Goal: Information Seeking & Learning: Learn about a topic

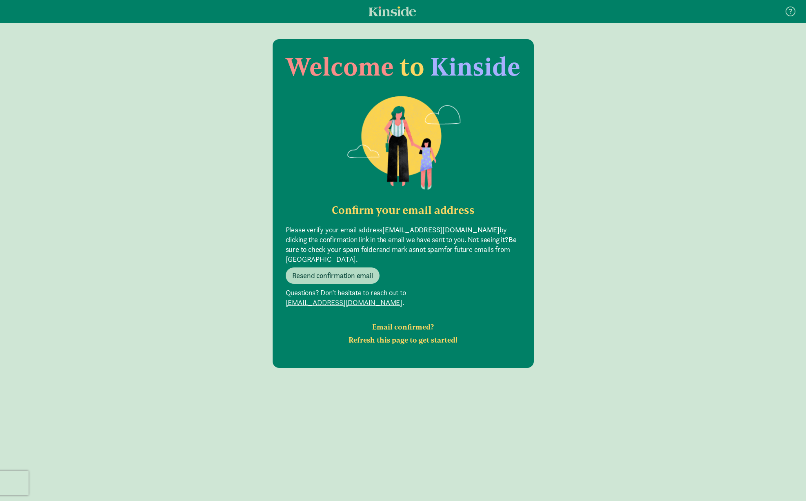
click at [648, 355] on div "Welcome to Kinside Confirm your email address Please verify your email address …" at bounding box center [403, 278] width 806 height 478
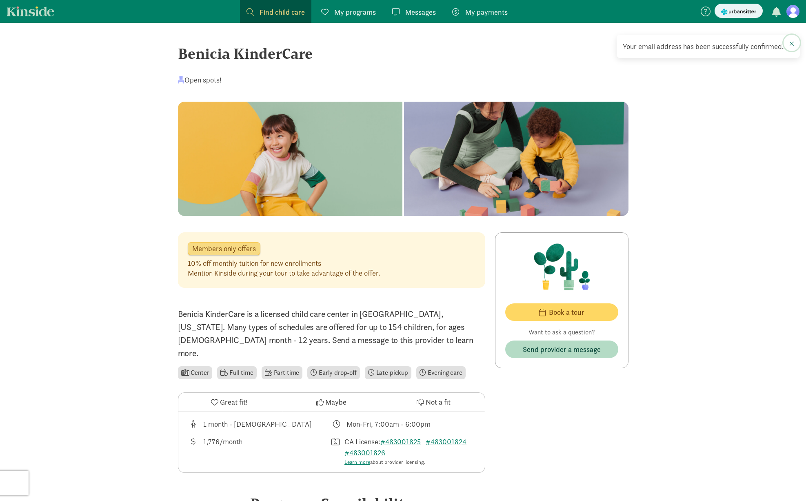
click at [795, 44] on button at bounding box center [792, 43] width 16 height 16
click at [793, 16] on figure at bounding box center [793, 11] width 13 height 13
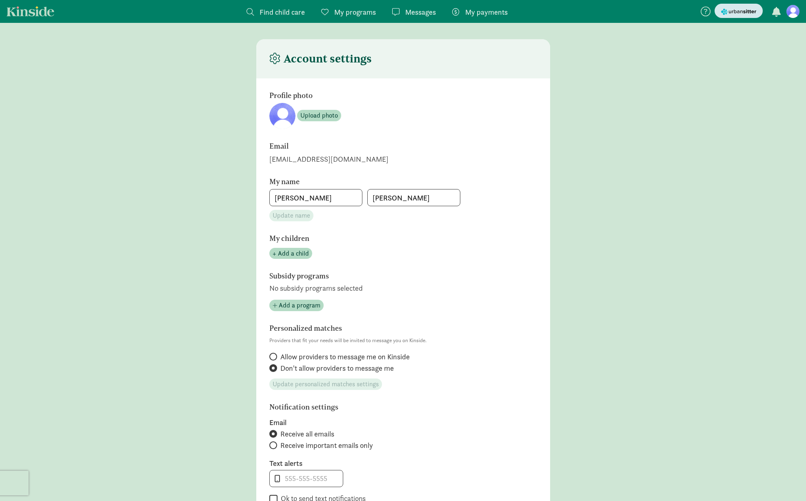
click at [744, 13] on img "submit" at bounding box center [738, 11] width 35 height 9
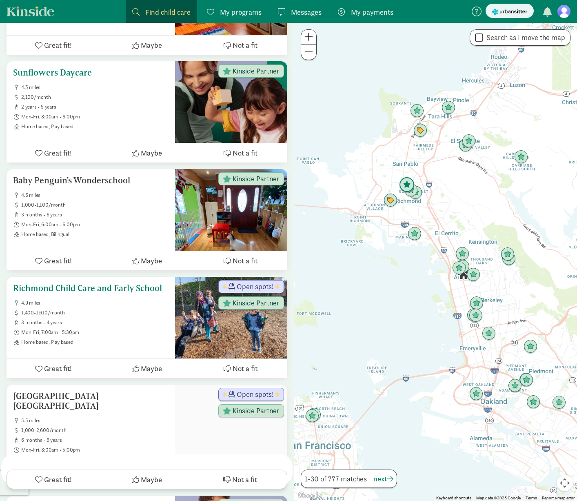
scroll to position [1563, 0]
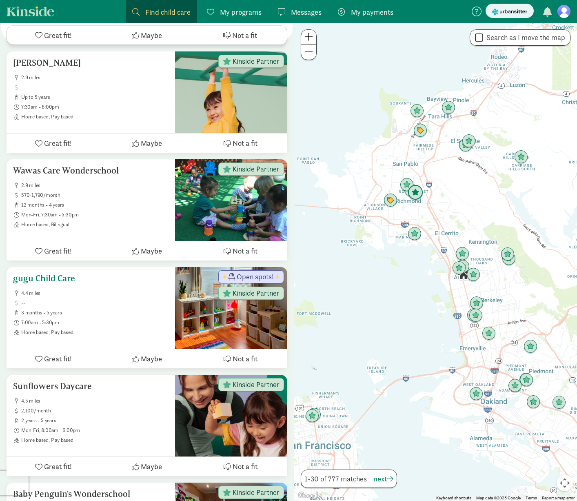
click at [56, 274] on h5 "gugu Child Care" at bounding box center [91, 279] width 156 height 10
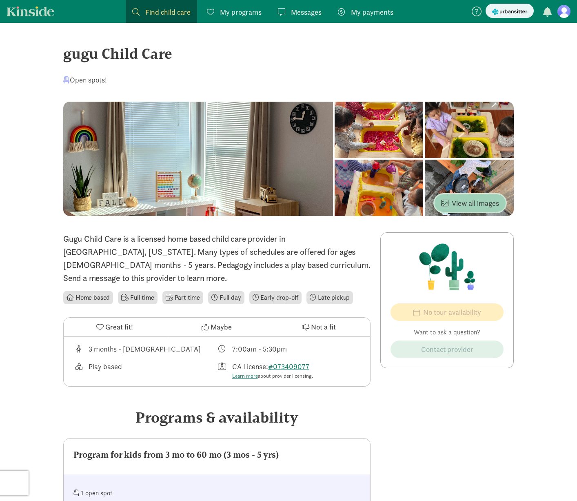
click at [469, 204] on span "View all images" at bounding box center [470, 203] width 58 height 11
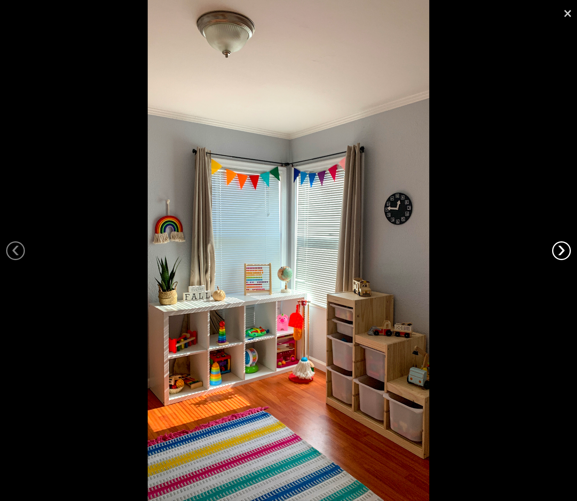
click at [562, 253] on link "›" at bounding box center [561, 250] width 19 height 19
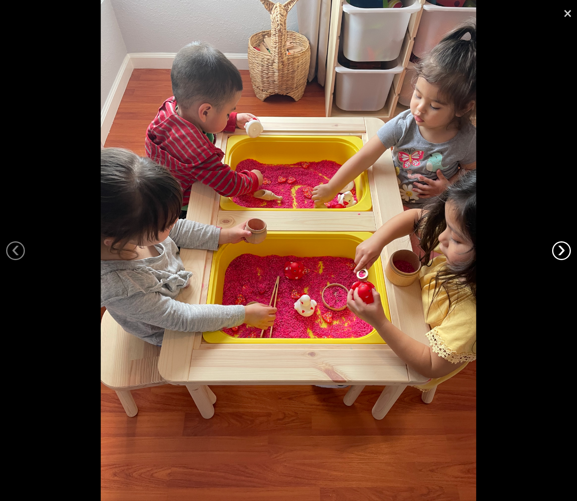
click at [562, 253] on link "›" at bounding box center [561, 250] width 19 height 19
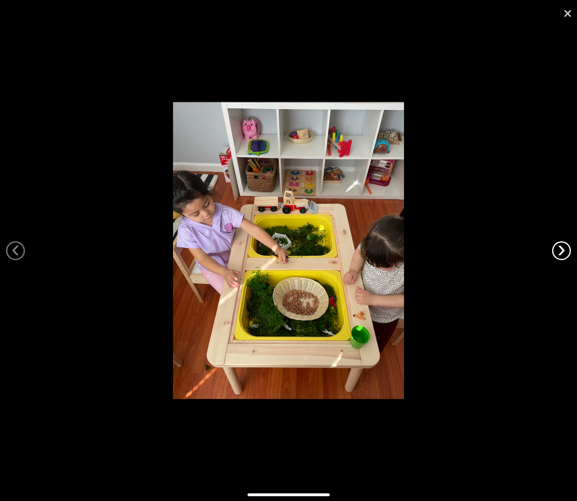
click at [562, 253] on link "›" at bounding box center [561, 250] width 19 height 19
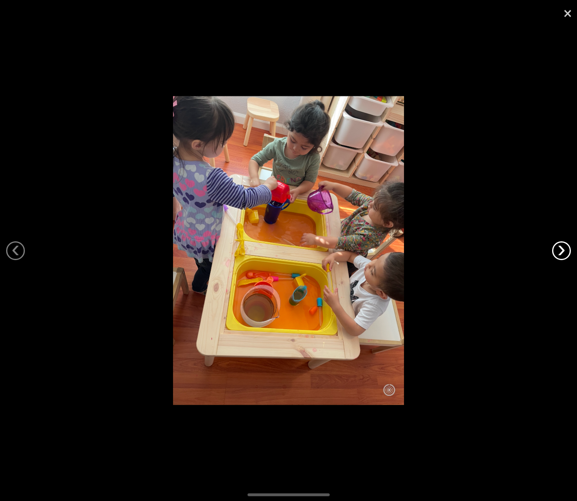
click at [562, 253] on link "›" at bounding box center [561, 250] width 19 height 19
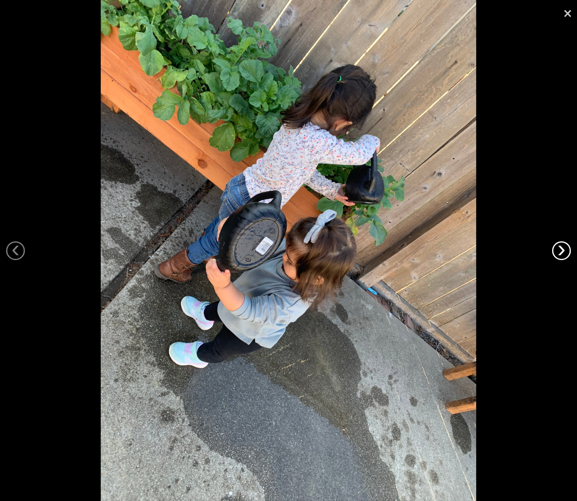
click at [562, 253] on link "›" at bounding box center [561, 250] width 19 height 19
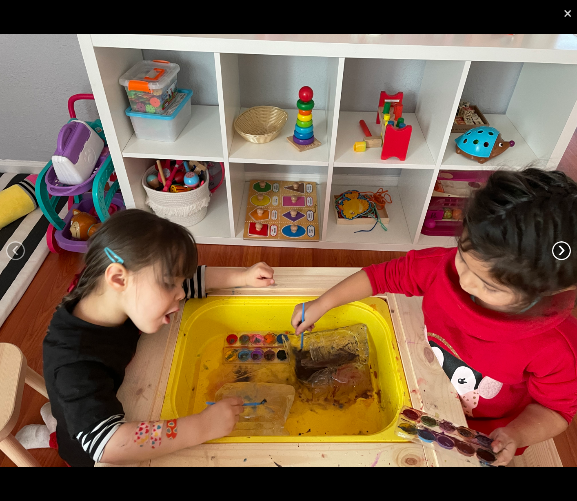
click at [562, 253] on link "›" at bounding box center [561, 250] width 19 height 19
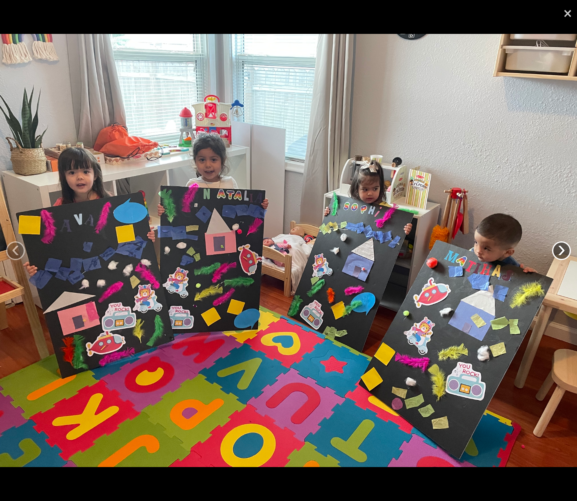
click at [562, 253] on link "›" at bounding box center [561, 250] width 19 height 19
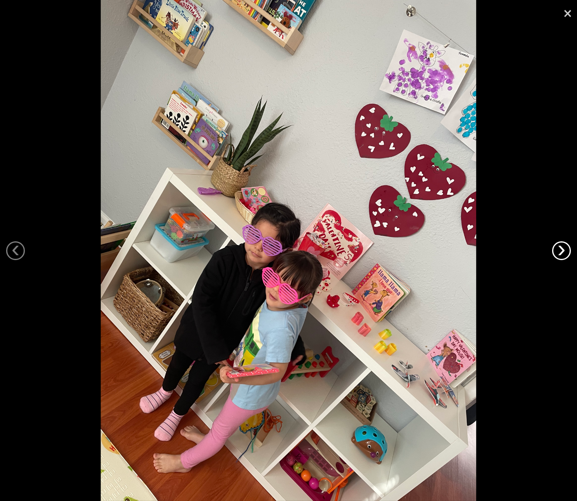
click at [562, 253] on link "›" at bounding box center [561, 250] width 19 height 19
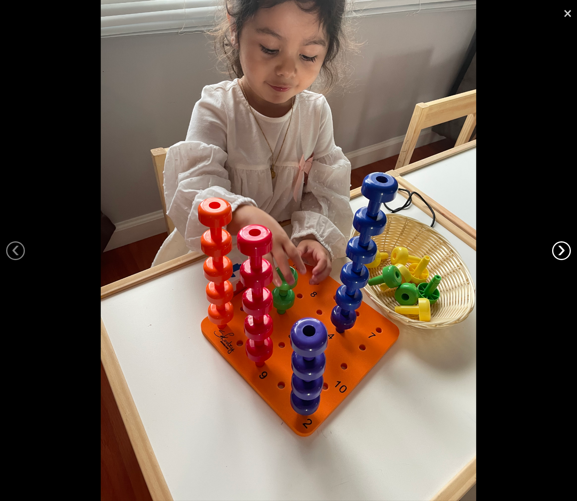
click at [562, 253] on link "›" at bounding box center [561, 250] width 19 height 19
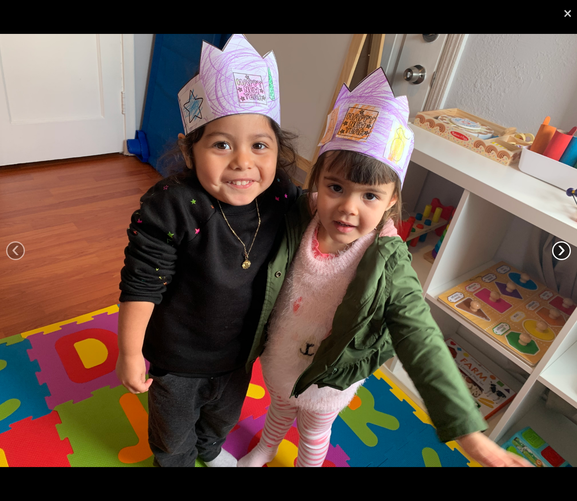
click at [562, 253] on link "›" at bounding box center [561, 250] width 19 height 19
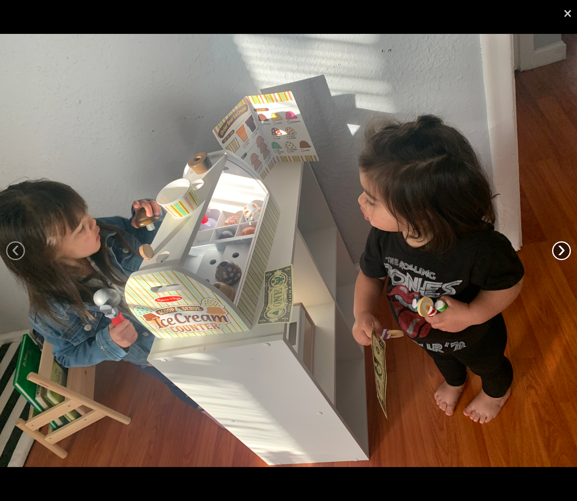
click at [562, 253] on link "›" at bounding box center [561, 250] width 19 height 19
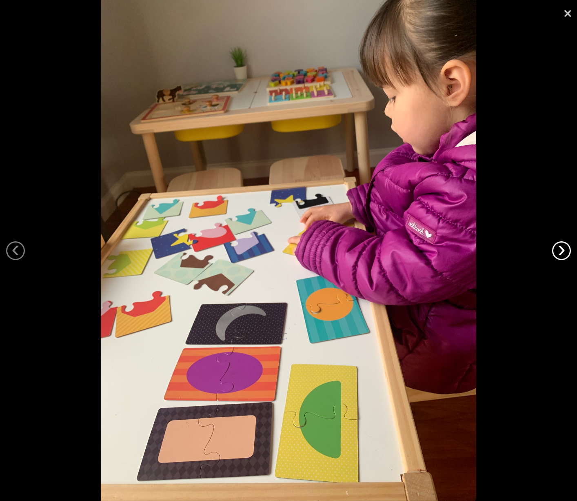
click at [562, 253] on link "›" at bounding box center [561, 250] width 19 height 19
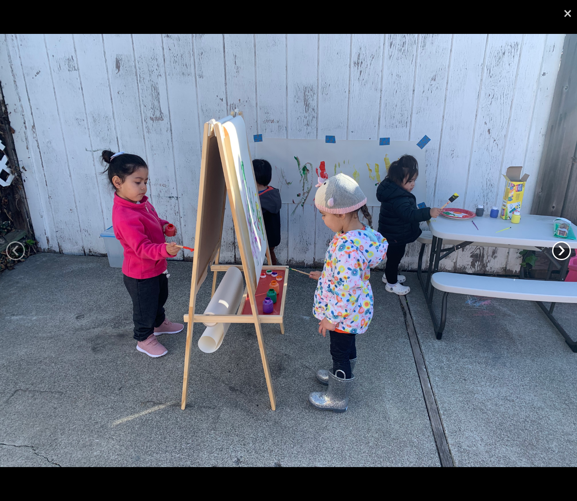
click at [562, 253] on link "›" at bounding box center [561, 250] width 19 height 19
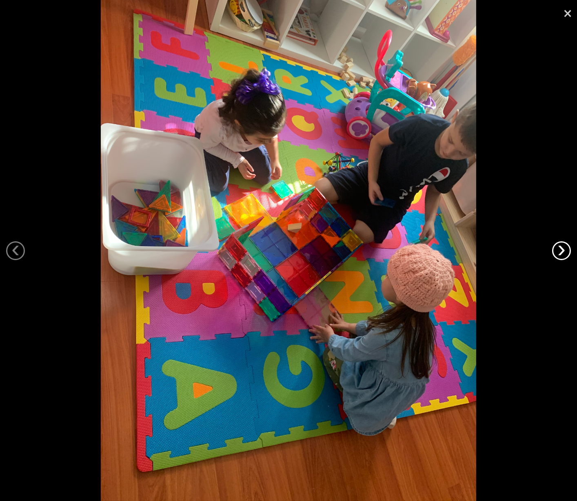
click at [562, 253] on link "›" at bounding box center [561, 250] width 19 height 19
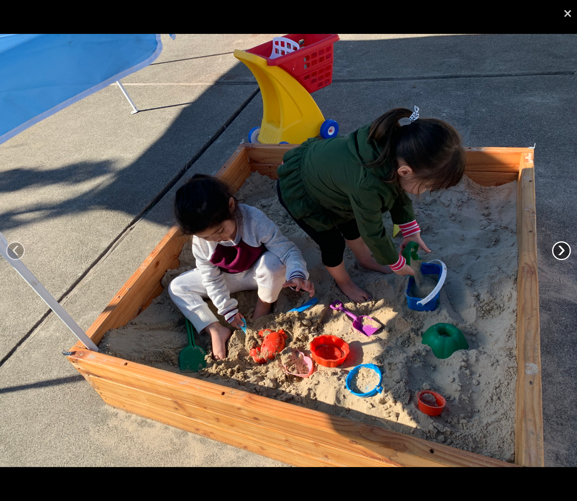
click at [562, 253] on link "›" at bounding box center [561, 250] width 19 height 19
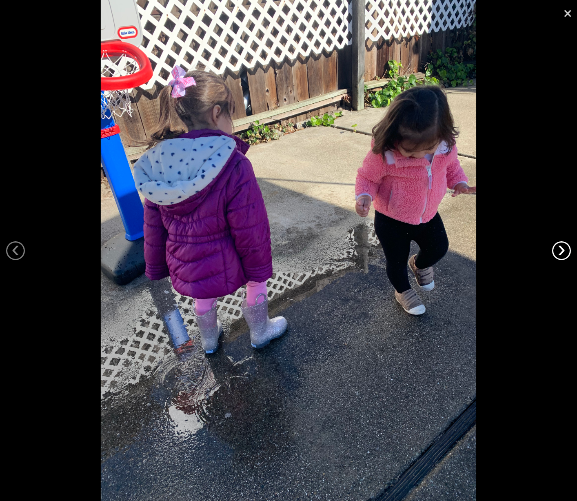
click at [562, 253] on link "›" at bounding box center [561, 250] width 19 height 19
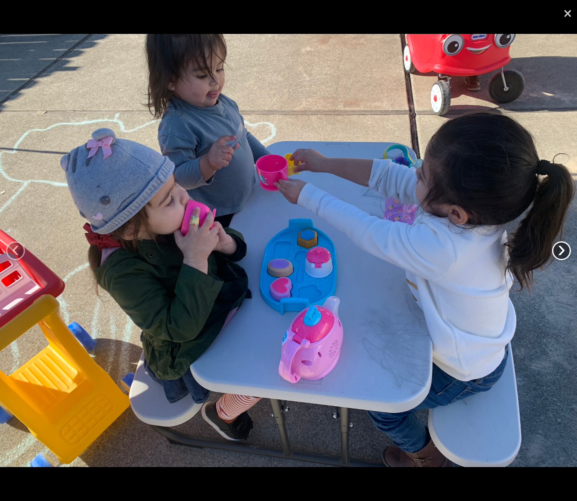
click at [562, 253] on link "›" at bounding box center [561, 250] width 19 height 19
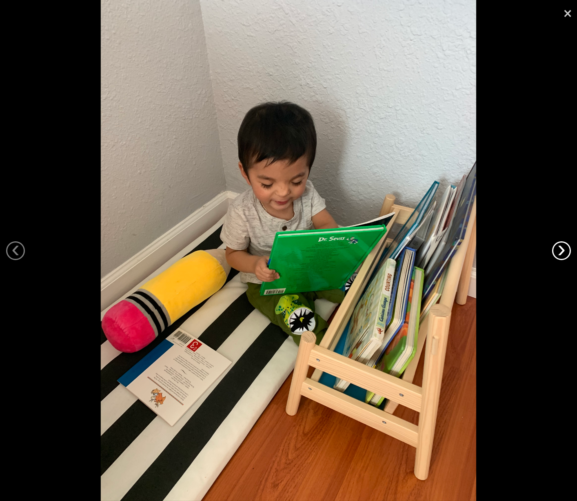
click at [562, 253] on link "›" at bounding box center [561, 250] width 19 height 19
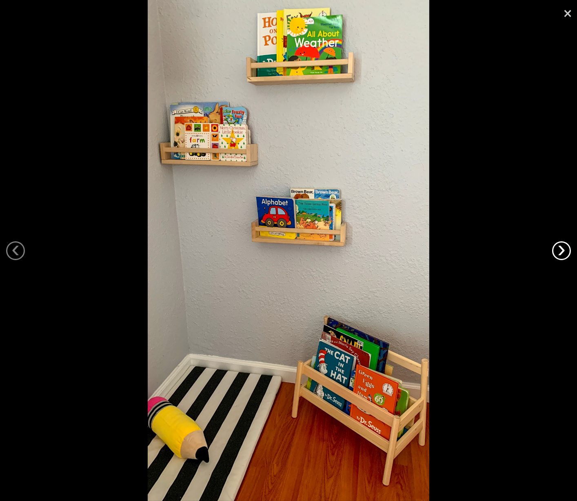
click at [562, 253] on link "›" at bounding box center [561, 250] width 19 height 19
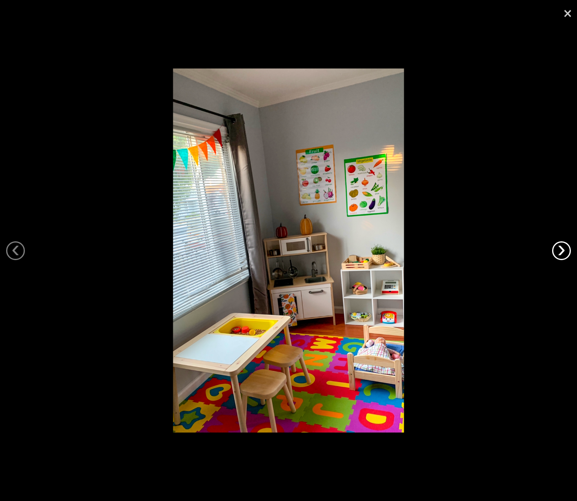
click at [562, 253] on link "›" at bounding box center [561, 250] width 19 height 19
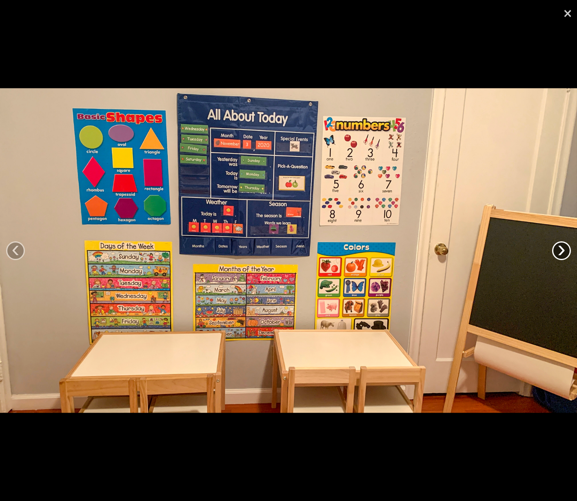
click at [562, 253] on link "›" at bounding box center [561, 250] width 19 height 19
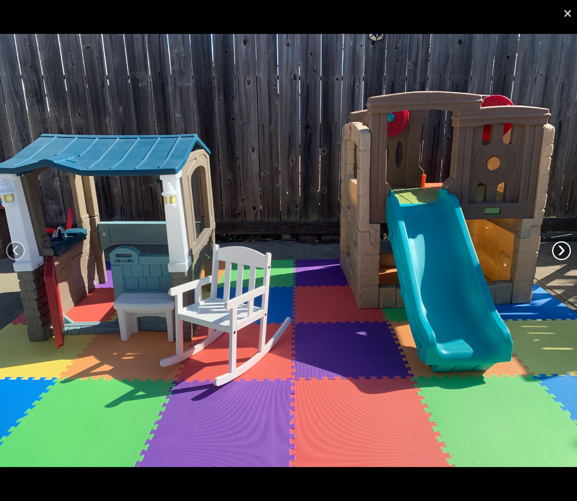
click at [562, 253] on link "›" at bounding box center [561, 250] width 19 height 19
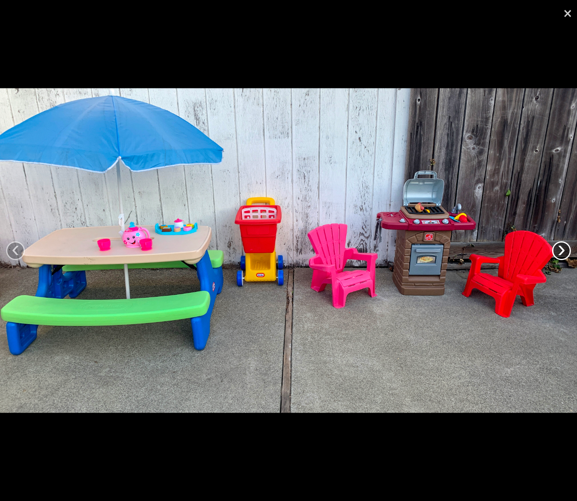
click at [562, 253] on link "›" at bounding box center [561, 250] width 19 height 19
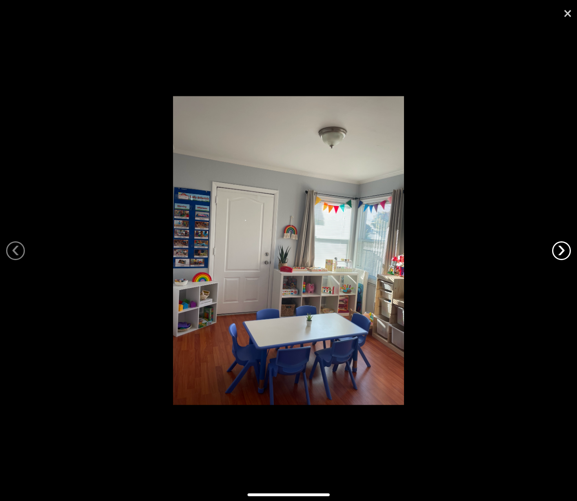
click at [562, 253] on link "›" at bounding box center [561, 250] width 19 height 19
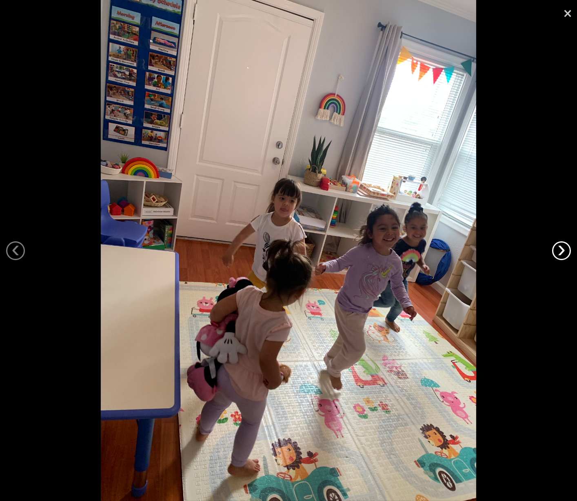
click at [562, 253] on link "›" at bounding box center [561, 250] width 19 height 19
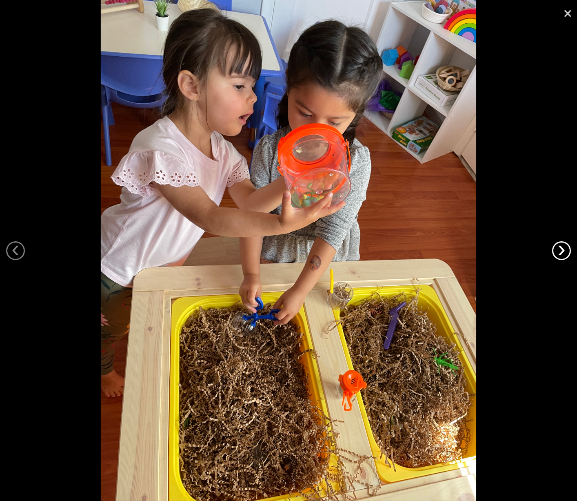
click at [562, 253] on link "›" at bounding box center [561, 250] width 19 height 19
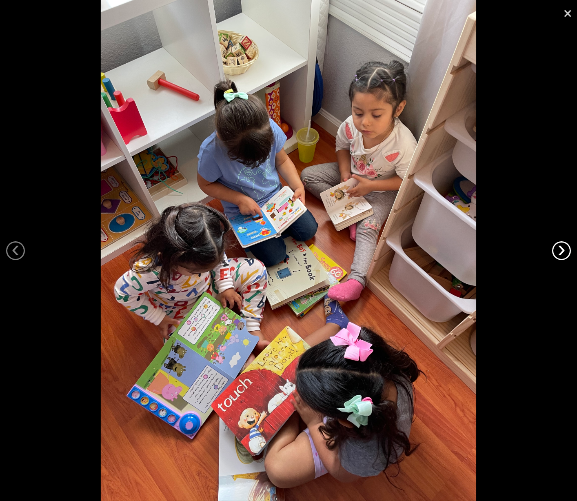
click at [562, 253] on link "›" at bounding box center [561, 250] width 19 height 19
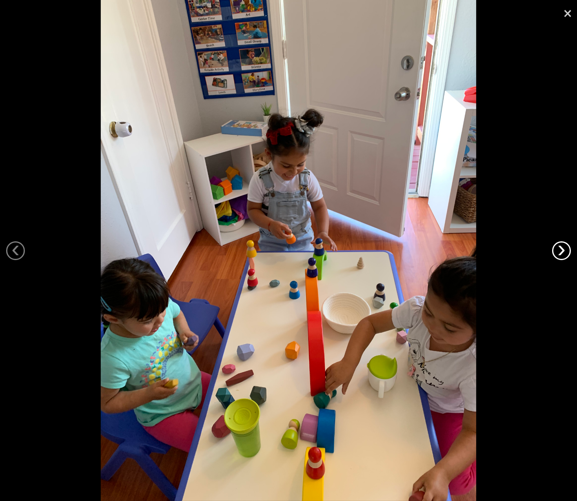
click at [562, 253] on link "›" at bounding box center [561, 250] width 19 height 19
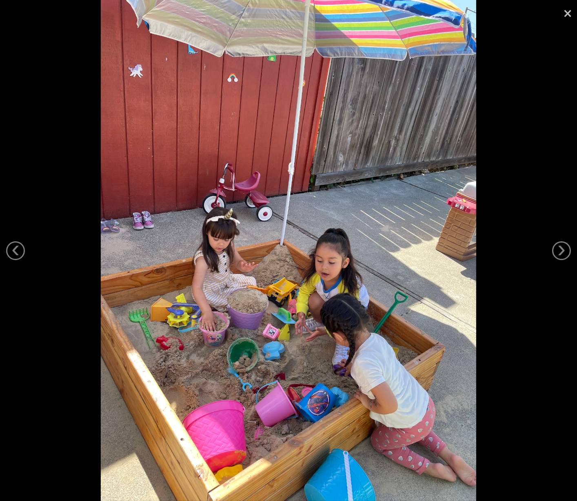
click at [565, 12] on link "×" at bounding box center [568, 12] width 19 height 24
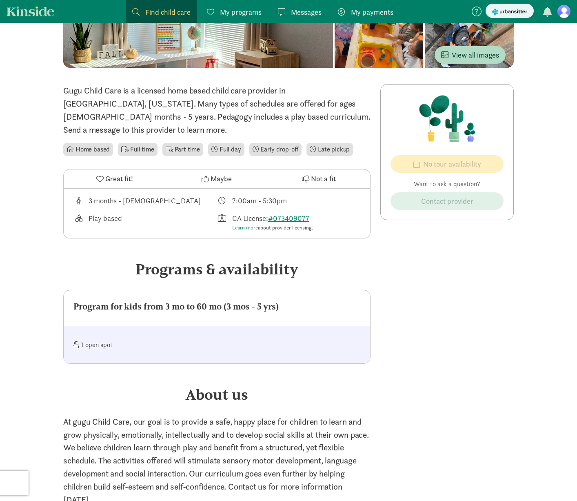
scroll to position [112, 0]
